Goal: Obtain resource: Download file/media

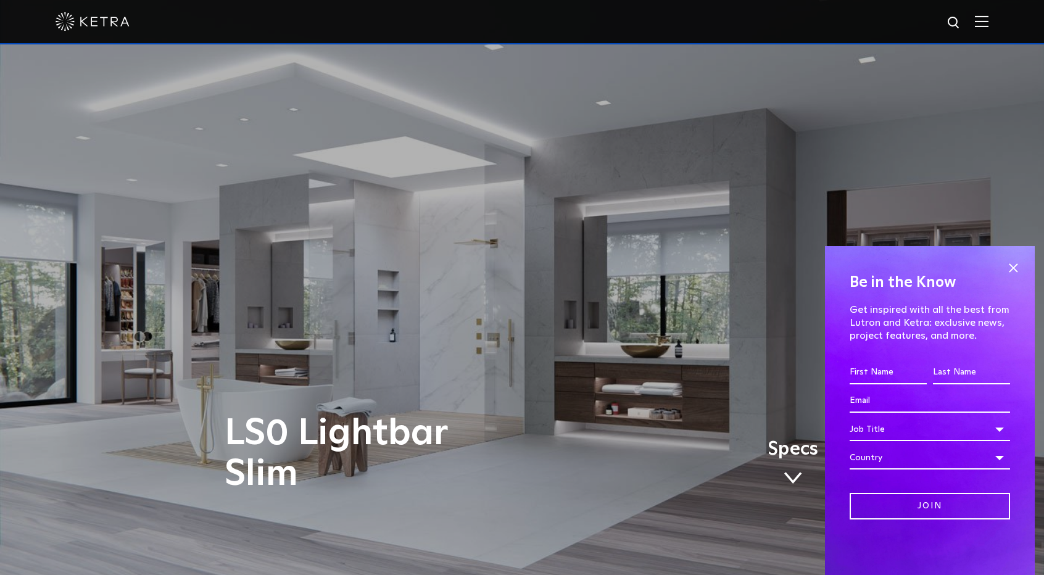
drag, startPoint x: 1018, startPoint y: 267, endPoint x: 1011, endPoint y: 268, distance: 6.8
click at [1018, 267] on span at bounding box center [1013, 268] width 19 height 19
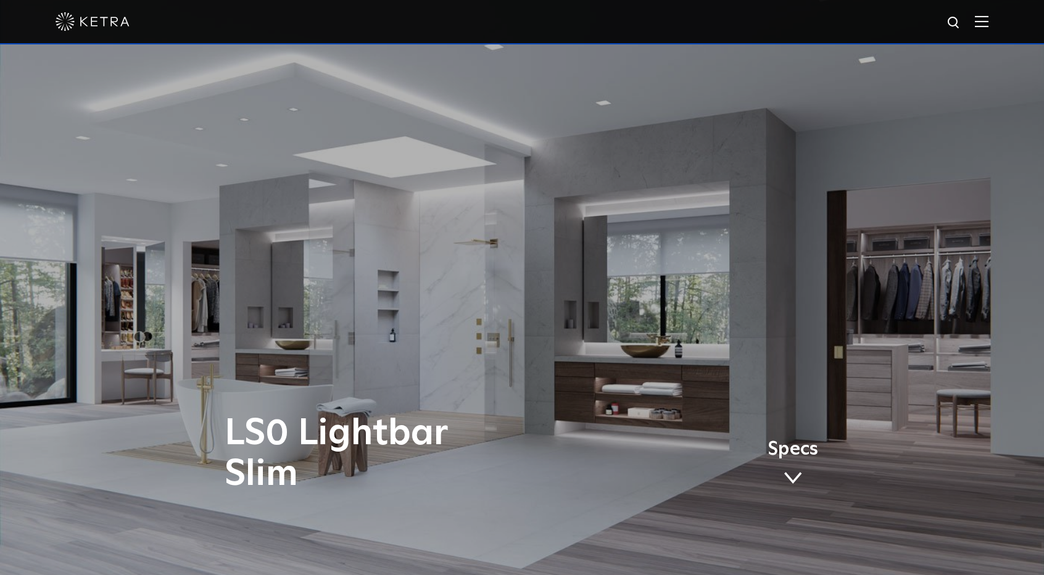
click at [989, 34] on div at bounding box center [522, 21] width 933 height 43
click at [989, 24] on img at bounding box center [982, 21] width 14 height 12
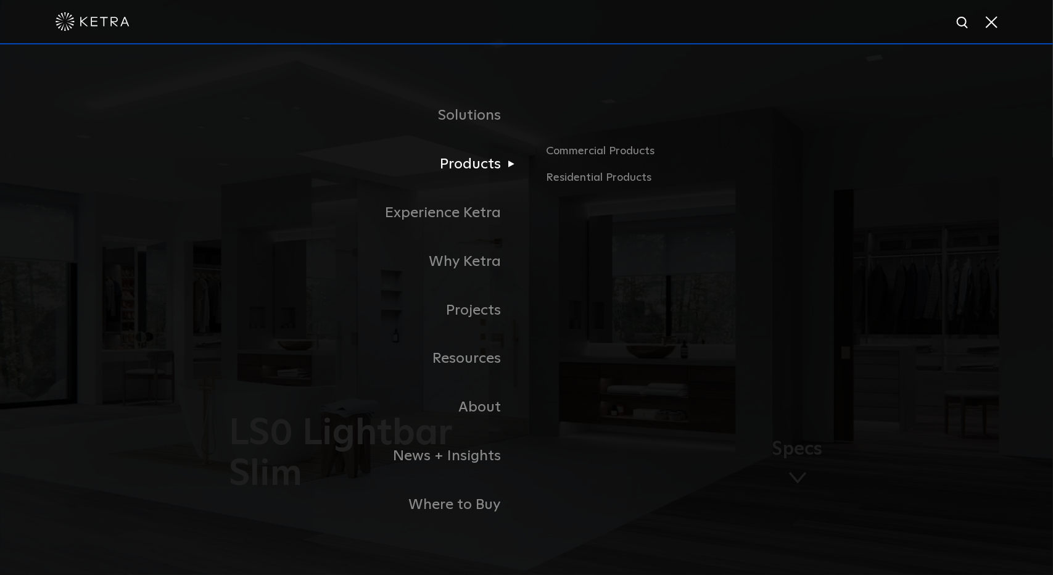
click at [475, 165] on link "Products" at bounding box center [372, 164] width 309 height 49
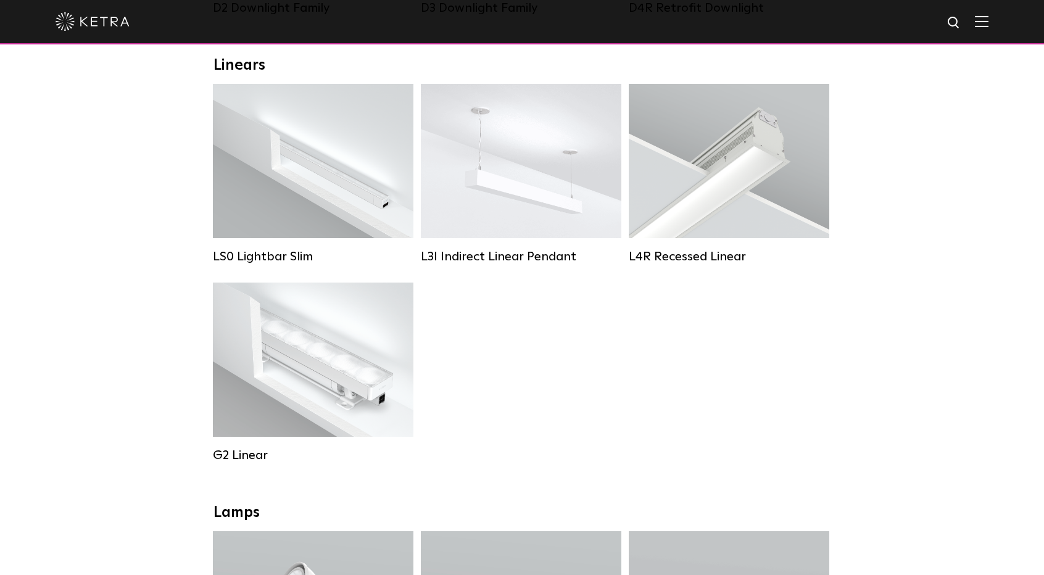
scroll to position [432, 0]
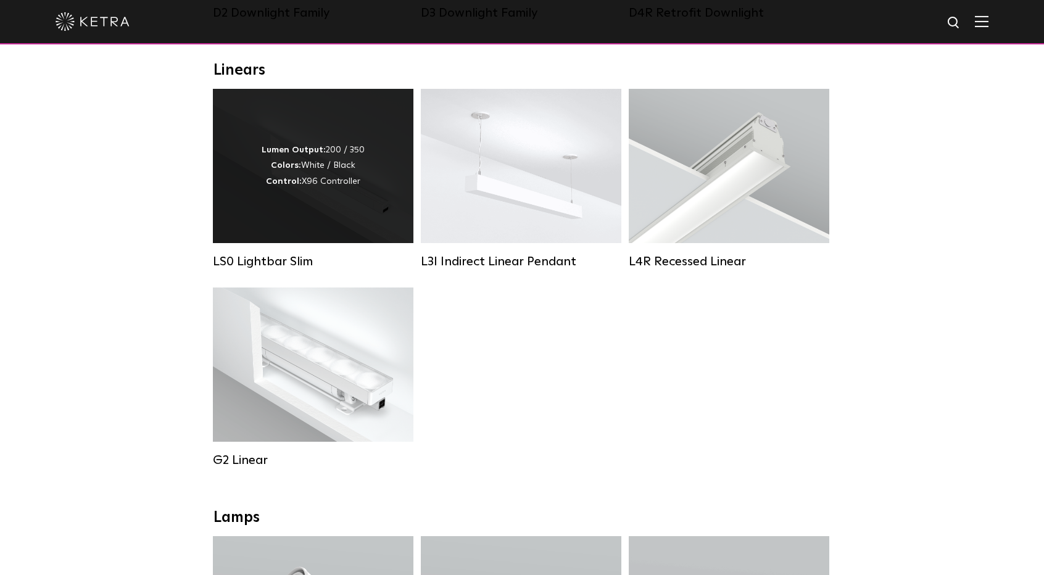
click at [312, 228] on div "Lumen Output: 200 / 350 Colors: White / Black Control: X96 Controller" at bounding box center [313, 166] width 201 height 154
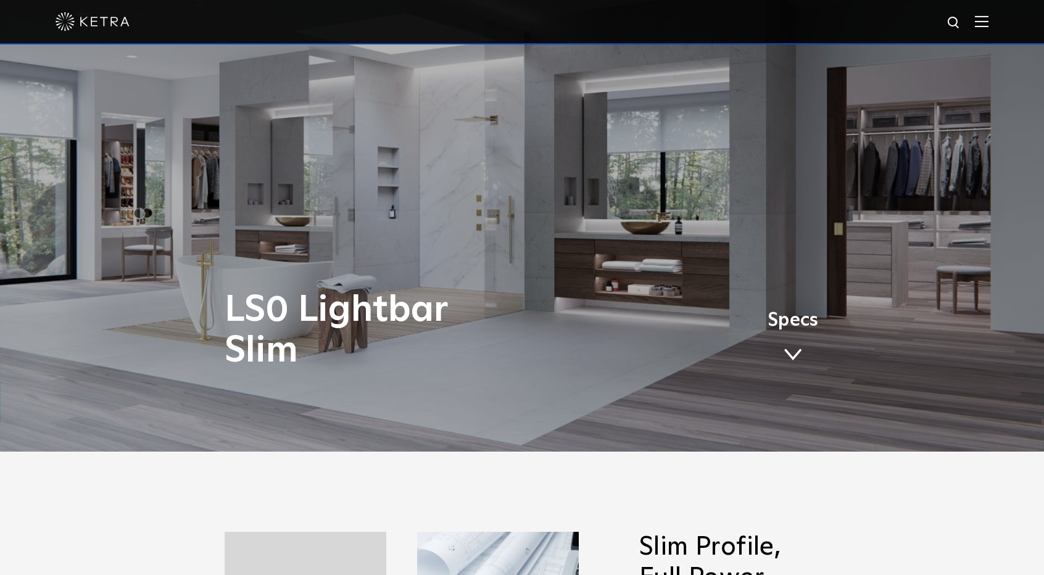
click at [800, 343] on link "Specs" at bounding box center [793, 341] width 51 height 48
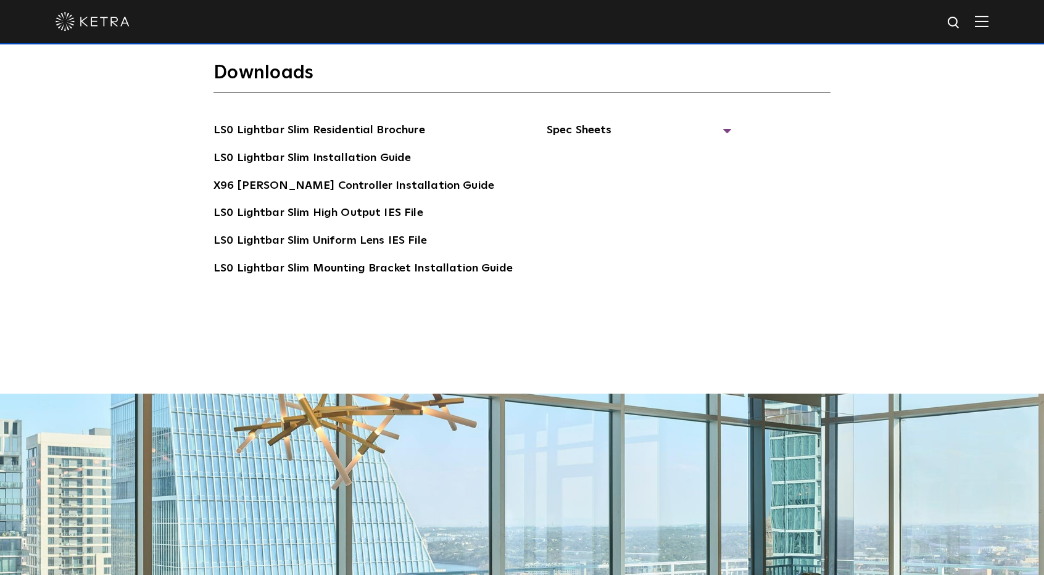
scroll to position [2587, 0]
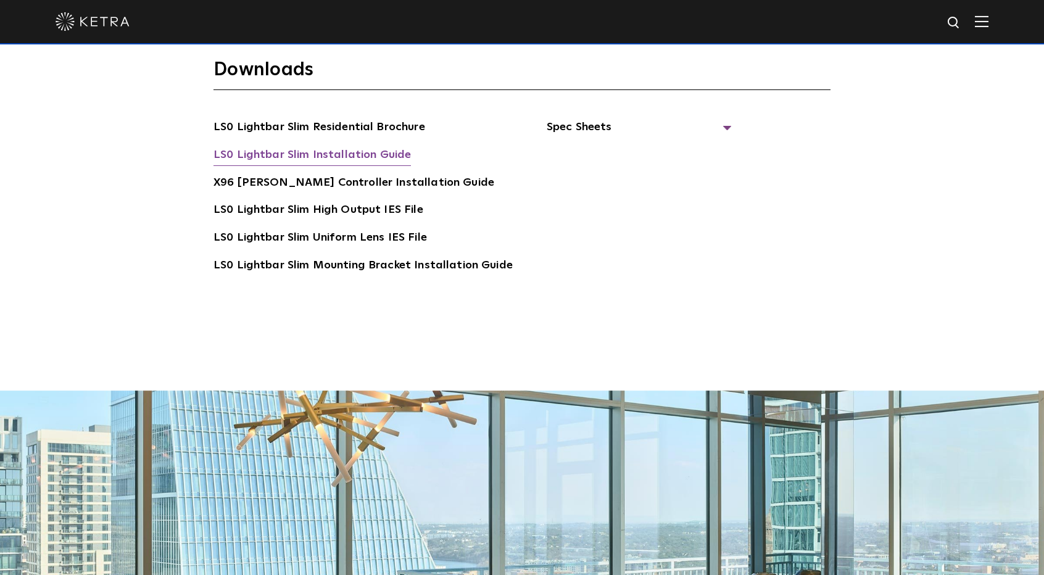
click at [373, 146] on link "LS0 Lightbar Slim Installation Guide" at bounding box center [312, 156] width 197 height 20
